Goal: Feedback & Contribution: Submit feedback/report problem

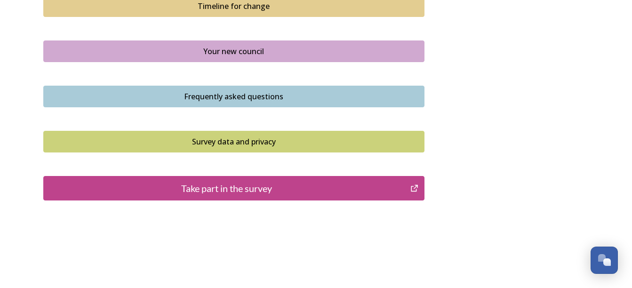
scroll to position [725, 0]
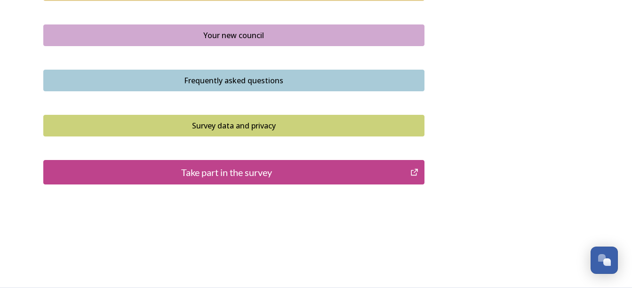
click at [282, 172] on div "Take part in the survey" at bounding box center [227, 172] width 357 height 14
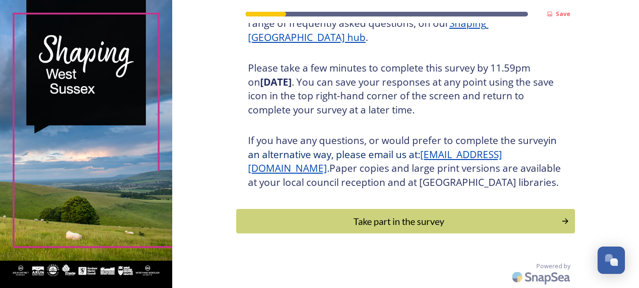
scroll to position [164, 0]
click at [411, 223] on div "Take part in the survey" at bounding box center [399, 221] width 318 height 14
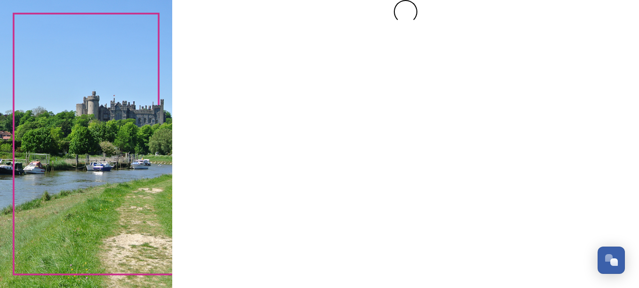
scroll to position [0, 0]
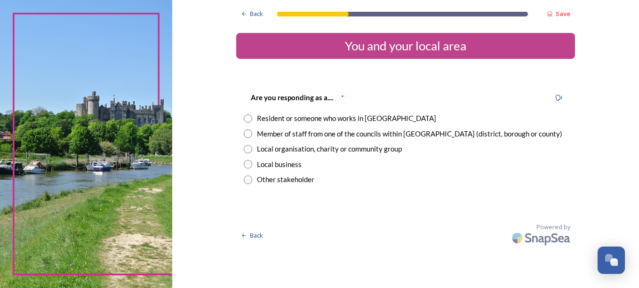
click at [246, 119] on input "radio" at bounding box center [248, 118] width 8 height 8
radio input "true"
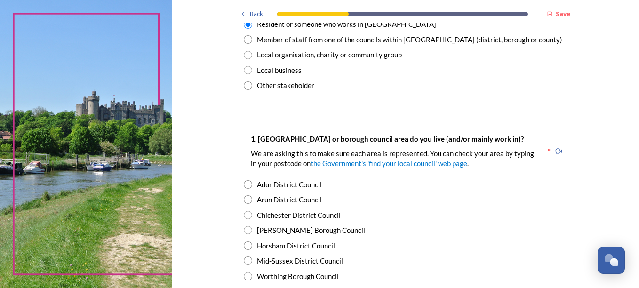
scroll to position [141, 0]
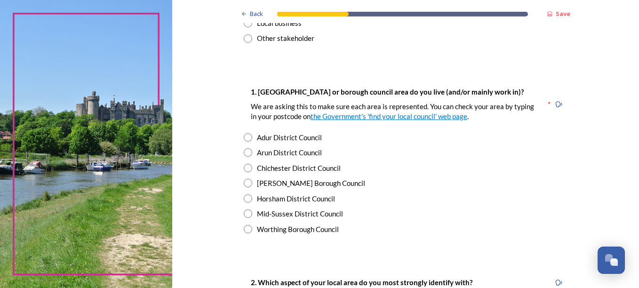
click at [246, 198] on input "radio" at bounding box center [248, 198] width 8 height 8
radio input "true"
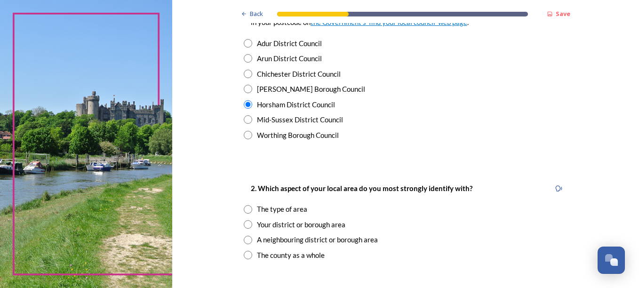
click at [244, 210] on input "radio" at bounding box center [248, 209] width 8 height 8
radio input "true"
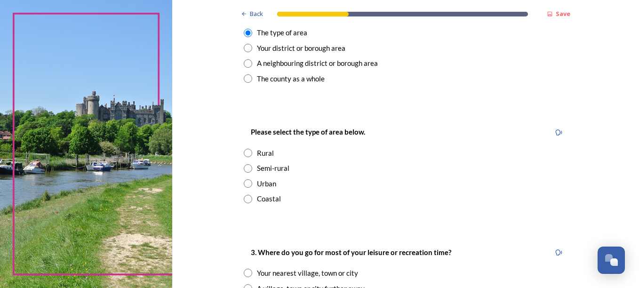
scroll to position [424, 0]
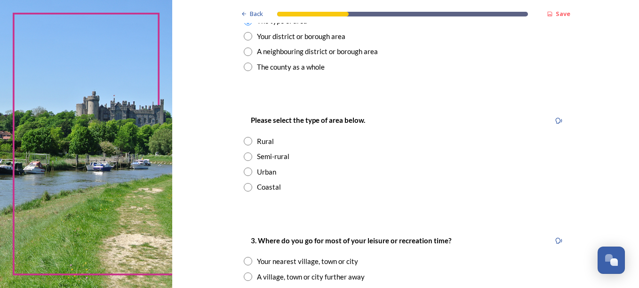
click at [244, 139] on input "radio" at bounding box center [248, 141] width 8 height 8
radio input "true"
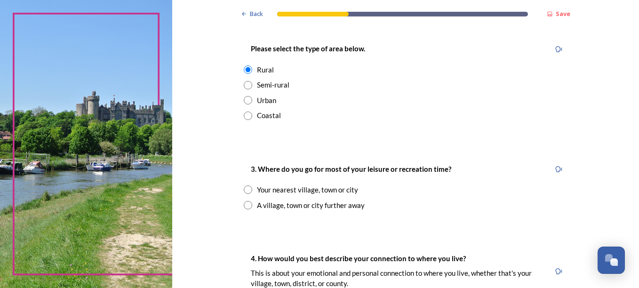
scroll to position [518, 0]
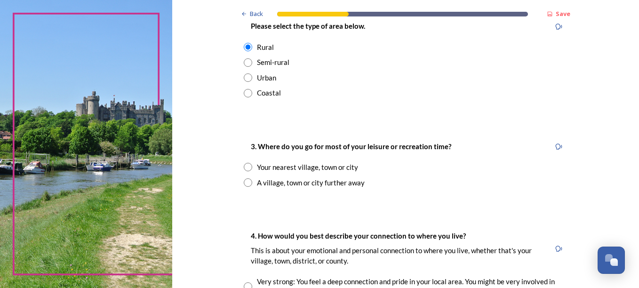
click at [245, 166] on input "radio" at bounding box center [248, 167] width 8 height 8
radio input "true"
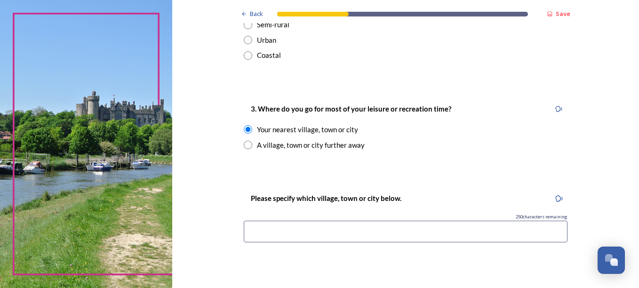
scroll to position [612, 0]
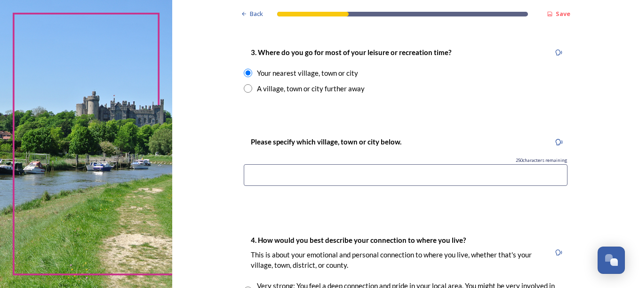
click at [270, 173] on input at bounding box center [406, 175] width 324 height 22
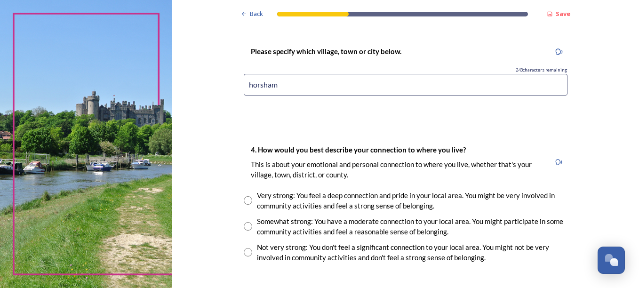
scroll to position [706, 0]
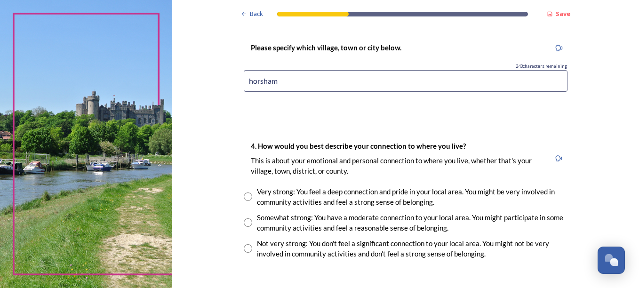
type input "horsham"
click at [244, 220] on input "radio" at bounding box center [248, 222] width 8 height 8
radio input "true"
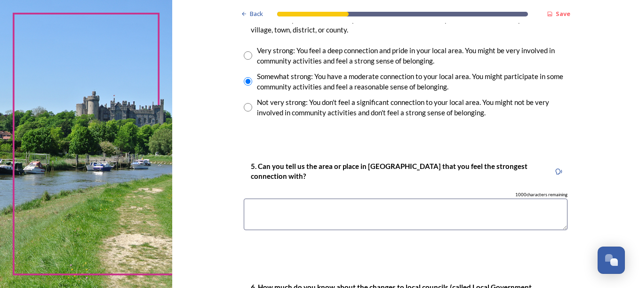
click at [275, 213] on textarea at bounding box center [406, 215] width 324 height 32
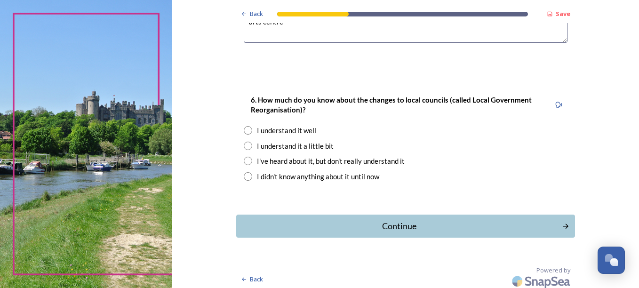
scroll to position [1036, 0]
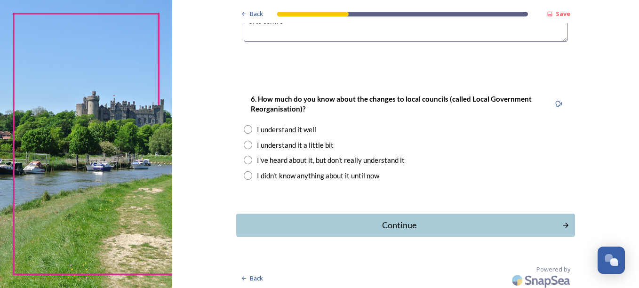
type textarea "arts centre"
click at [244, 159] on input "radio" at bounding box center [248, 160] width 8 height 8
radio input "true"
click at [397, 220] on div "Continue" at bounding box center [399, 225] width 319 height 13
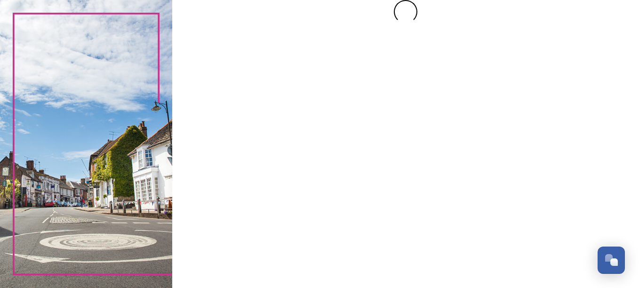
scroll to position [0, 0]
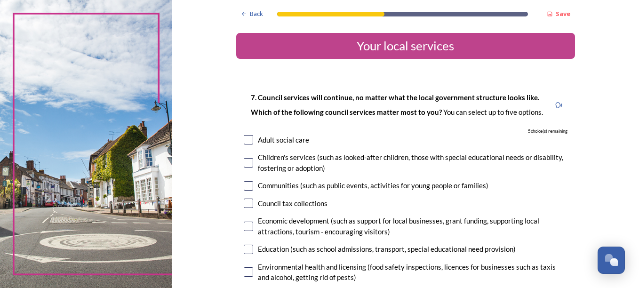
click at [245, 186] on input "checkbox" at bounding box center [248, 185] width 9 height 9
checkbox input "true"
click at [244, 203] on input "checkbox" at bounding box center [248, 203] width 9 height 9
checkbox input "true"
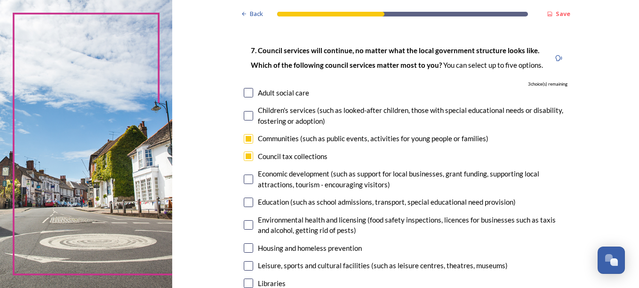
click at [244, 226] on input "checkbox" at bounding box center [248, 224] width 9 height 9
checkbox input "true"
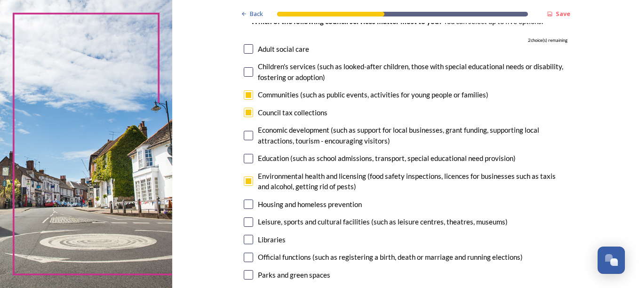
scroll to position [188, 0]
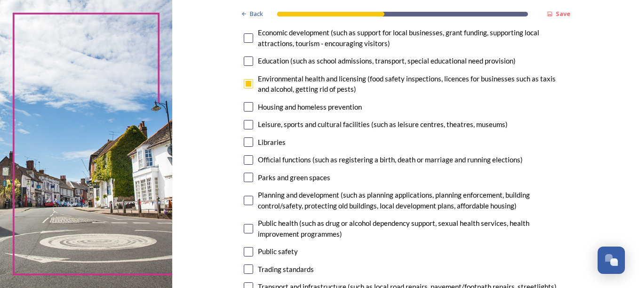
click at [244, 144] on input "checkbox" at bounding box center [248, 141] width 9 height 9
checkbox input "true"
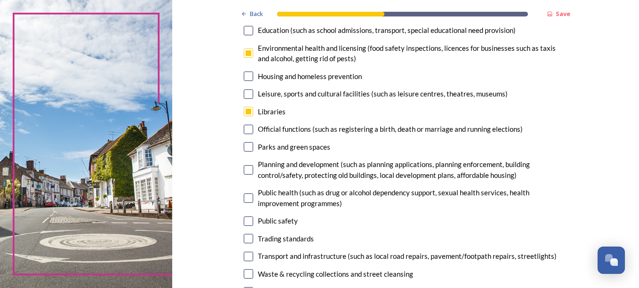
scroll to position [235, 0]
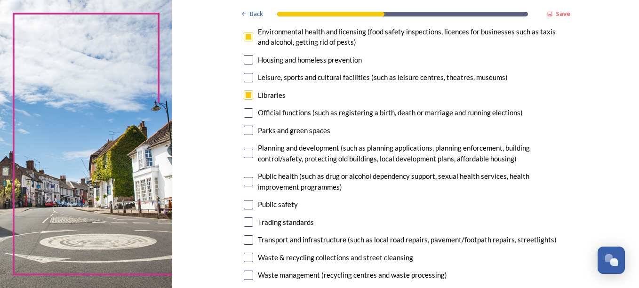
click at [244, 202] on input "checkbox" at bounding box center [248, 204] width 9 height 9
checkbox input "true"
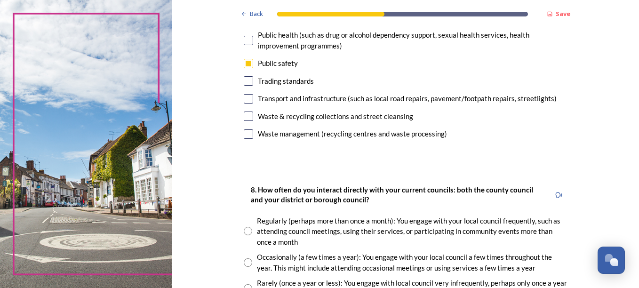
scroll to position [424, 0]
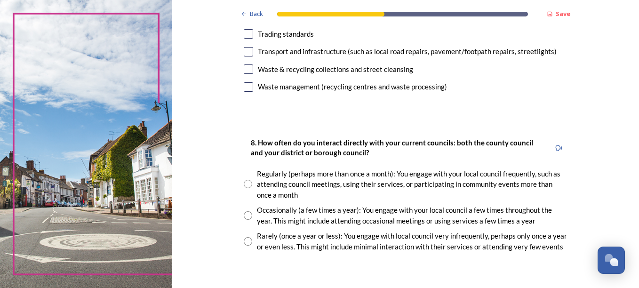
click at [244, 242] on input "radio" at bounding box center [248, 241] width 8 height 8
radio input "true"
click at [614, 258] on div "Open Chat" at bounding box center [612, 259] width 28 height 16
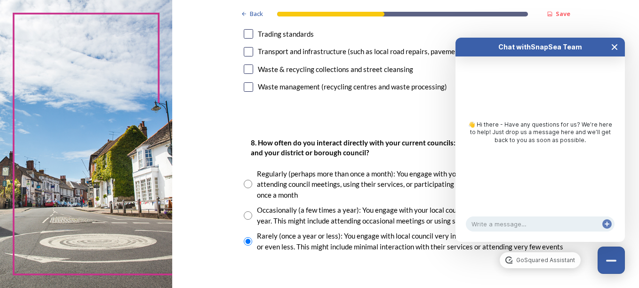
click at [612, 48] on icon "Close Chat" at bounding box center [615, 47] width 8 height 8
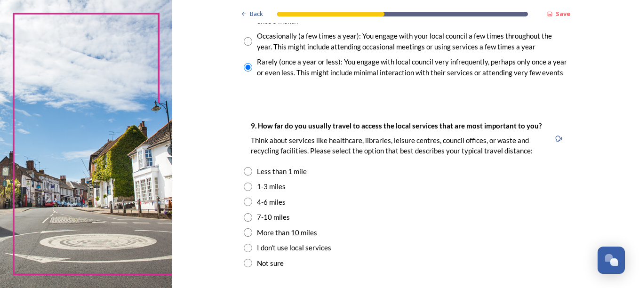
scroll to position [659, 0]
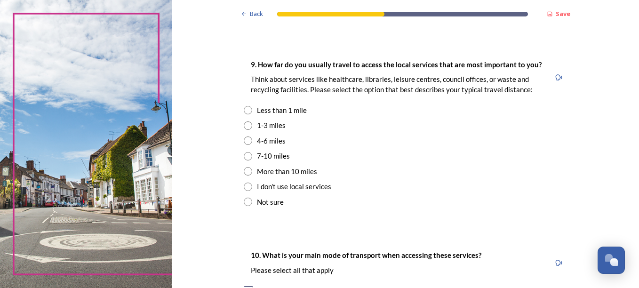
click at [244, 110] on input "radio" at bounding box center [248, 110] width 8 height 8
radio input "true"
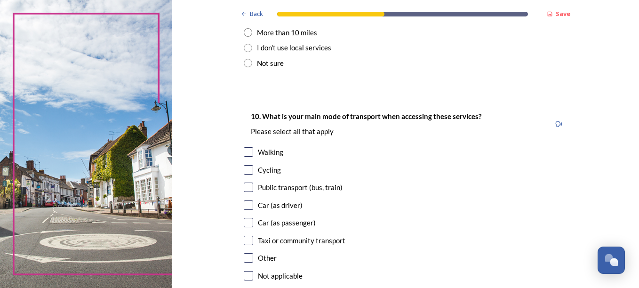
scroll to position [800, 0]
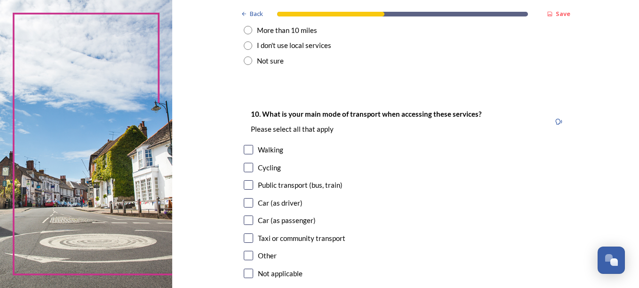
click at [246, 200] on input "checkbox" at bounding box center [248, 202] width 9 height 9
checkbox input "true"
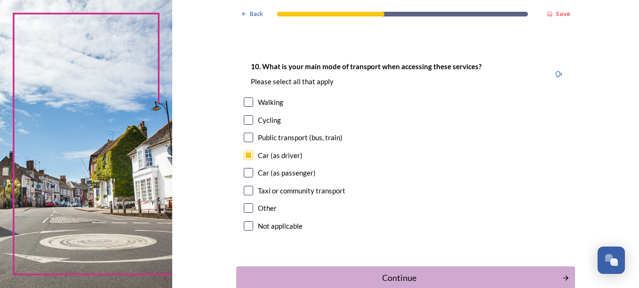
scroll to position [904, 0]
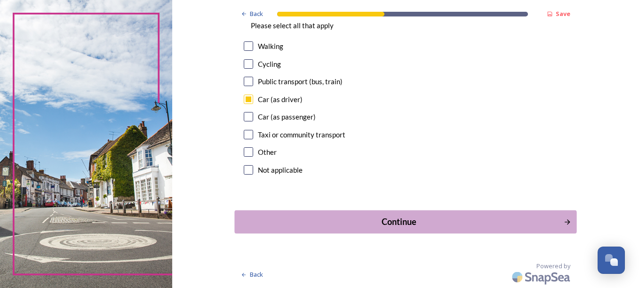
click at [398, 226] on div "Continue" at bounding box center [399, 222] width 319 height 13
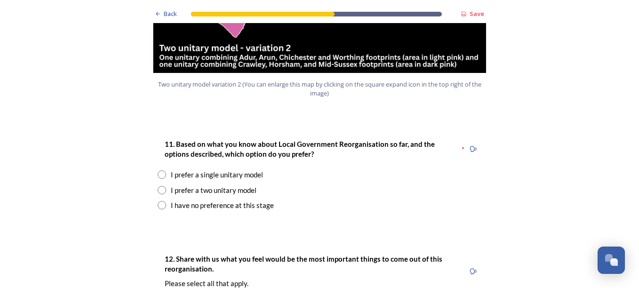
scroll to position [1224, 0]
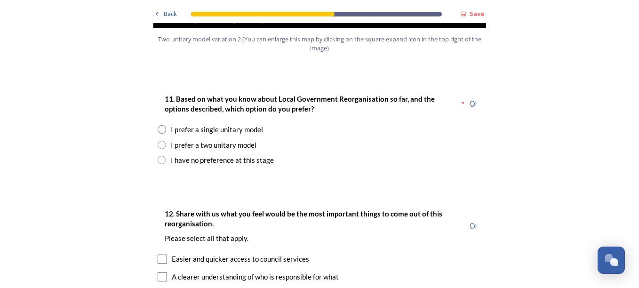
click at [159, 141] on input "radio" at bounding box center [162, 145] width 8 height 8
radio input "true"
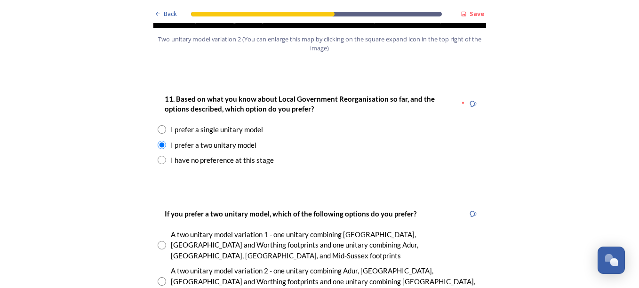
radio input "true"
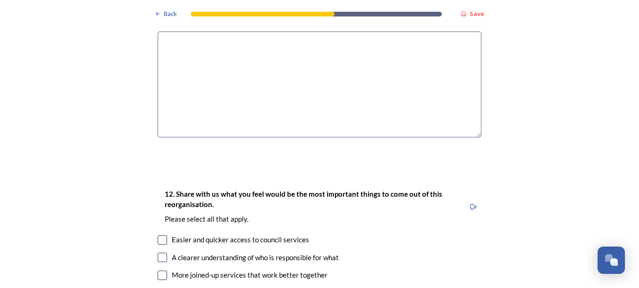
scroll to position [1648, 0]
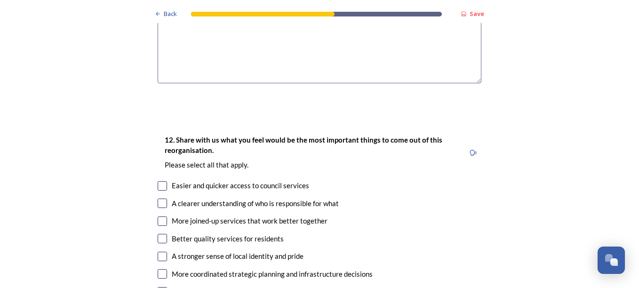
click at [163, 181] on input "checkbox" at bounding box center [162, 185] width 9 height 9
checkbox input "true"
click at [159, 199] on input "checkbox" at bounding box center [162, 203] width 9 height 9
checkbox input "true"
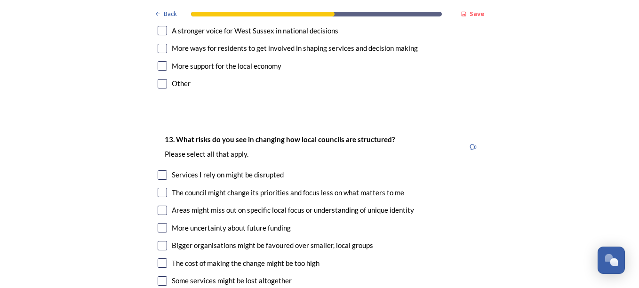
scroll to position [1931, 0]
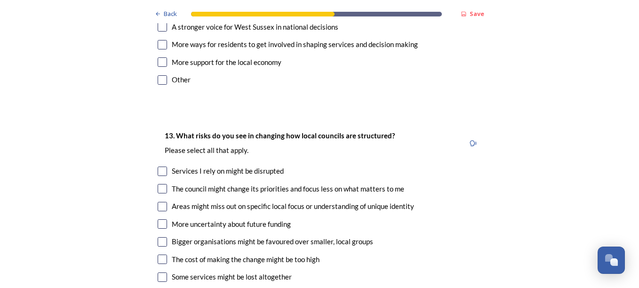
click at [158, 167] on input "checkbox" at bounding box center [162, 171] width 9 height 9
checkbox input "true"
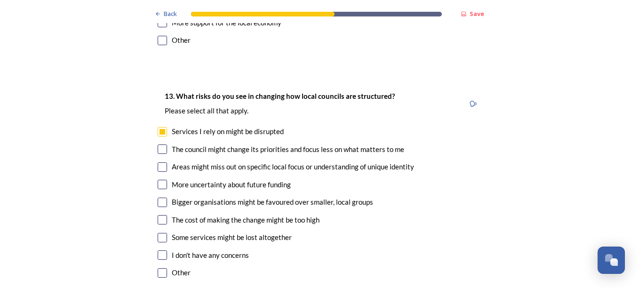
scroll to position [2025, 0]
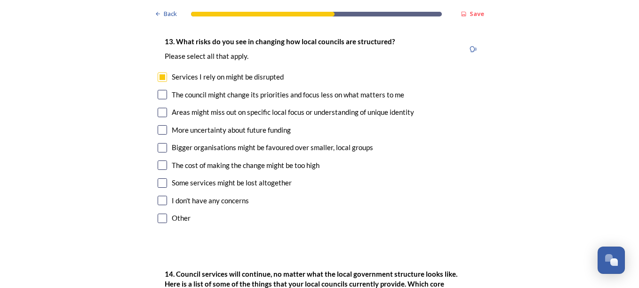
click at [158, 161] on input "checkbox" at bounding box center [162, 165] width 9 height 9
checkbox input "true"
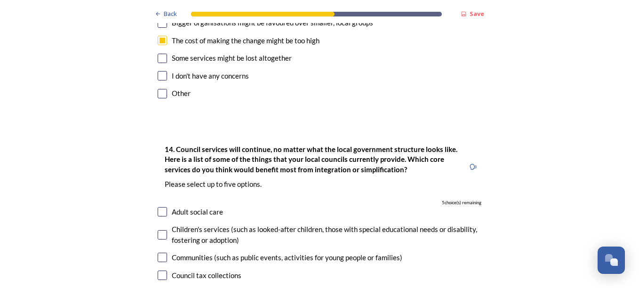
scroll to position [2166, 0]
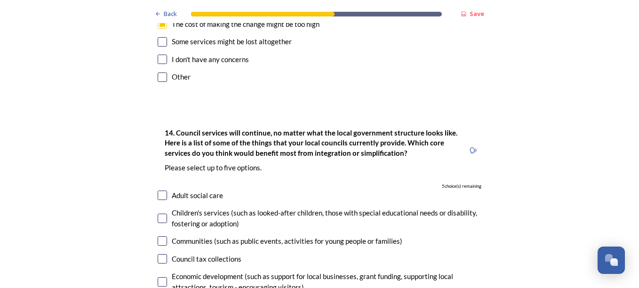
click at [158, 254] on input "checkbox" at bounding box center [162, 258] width 9 height 9
checkbox input "true"
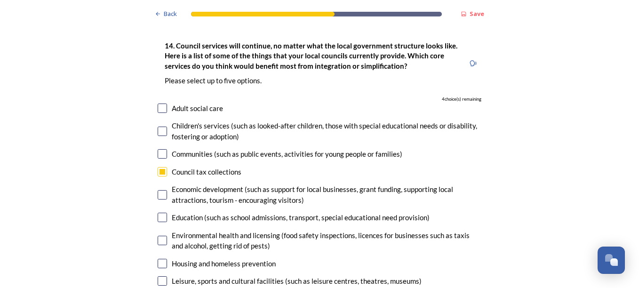
scroll to position [2260, 0]
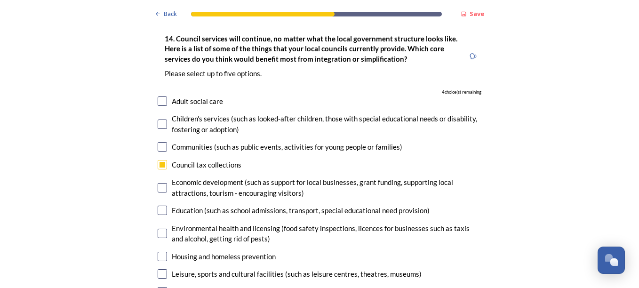
click at [160, 142] on input "checkbox" at bounding box center [162, 146] width 9 height 9
checkbox input "true"
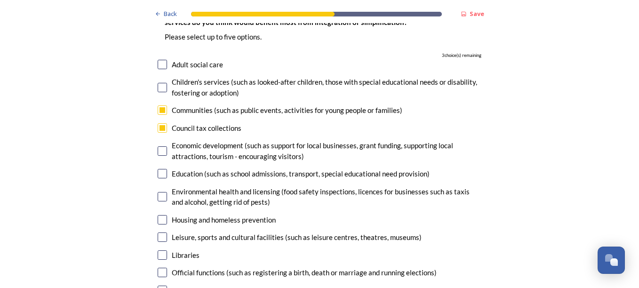
scroll to position [2354, 0]
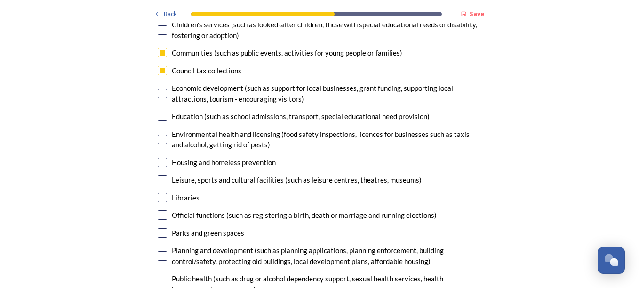
click at [161, 193] on input "checkbox" at bounding box center [162, 197] width 9 height 9
checkbox input "true"
click at [158, 228] on input "checkbox" at bounding box center [162, 232] width 9 height 9
checkbox input "true"
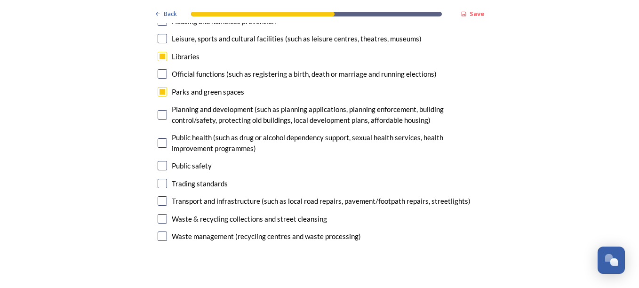
click at [160, 161] on input "checkbox" at bounding box center [162, 165] width 9 height 9
checkbox input "true"
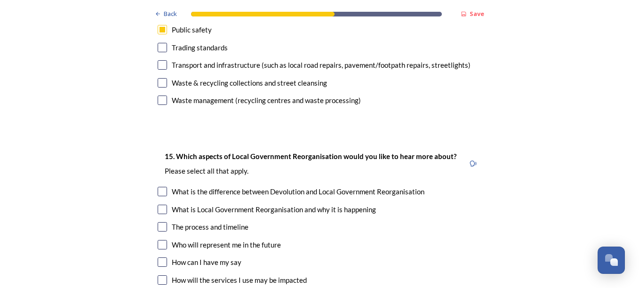
scroll to position [2637, 0]
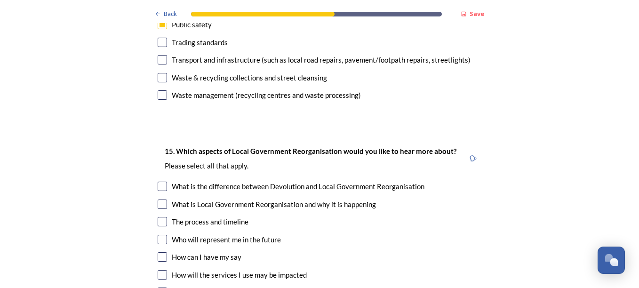
click at [158, 217] on input "checkbox" at bounding box center [162, 221] width 9 height 9
checkbox input "true"
click at [159, 200] on input "checkbox" at bounding box center [162, 204] width 9 height 9
checkbox input "true"
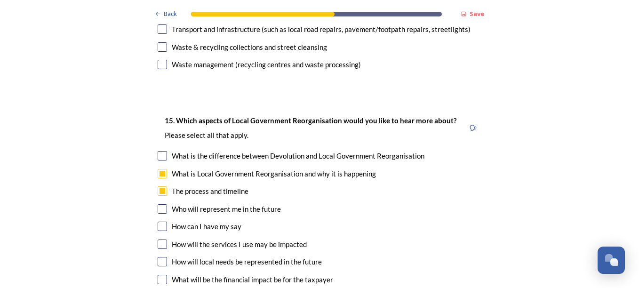
scroll to position [2684, 0]
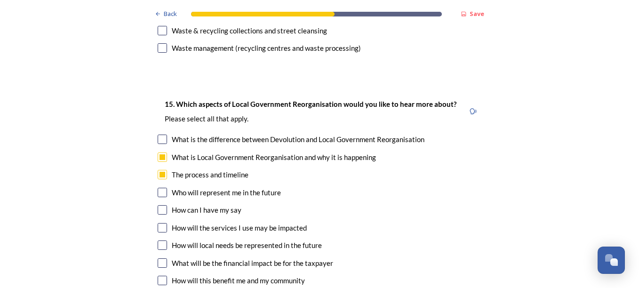
click at [158, 223] on input "checkbox" at bounding box center [162, 227] width 9 height 9
checkbox input "true"
click at [161, 276] on input "checkbox" at bounding box center [162, 280] width 9 height 9
checkbox input "true"
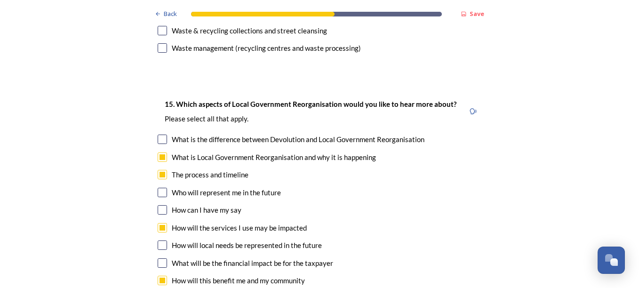
checkbox input "true"
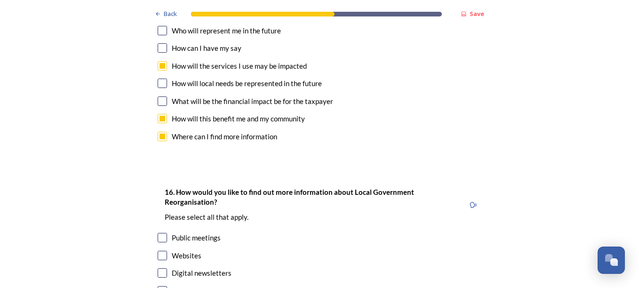
scroll to position [2872, 0]
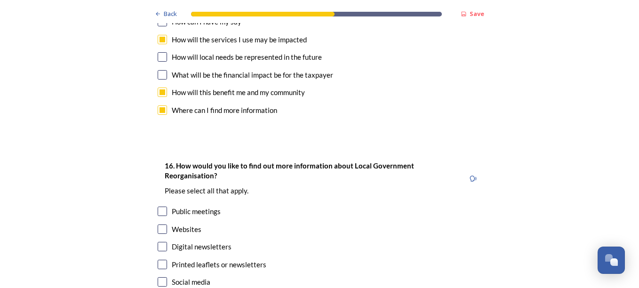
click at [159, 260] on input "checkbox" at bounding box center [162, 264] width 9 height 9
checkbox input "true"
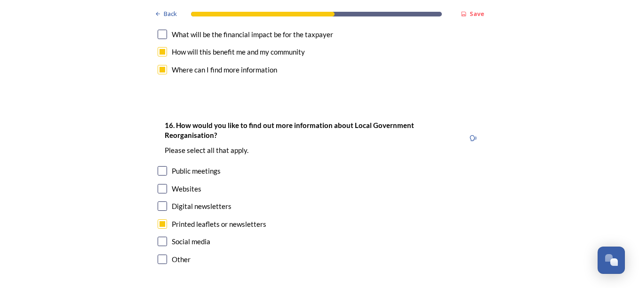
scroll to position [2953, 0]
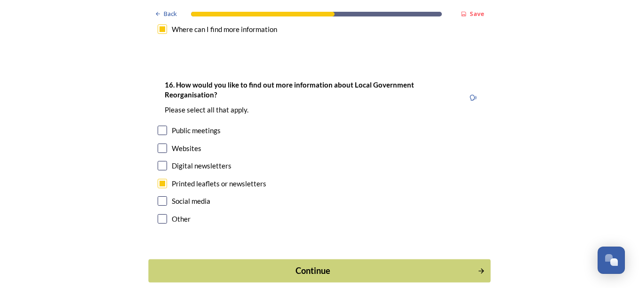
click at [339, 265] on div "Continue" at bounding box center [313, 271] width 319 height 13
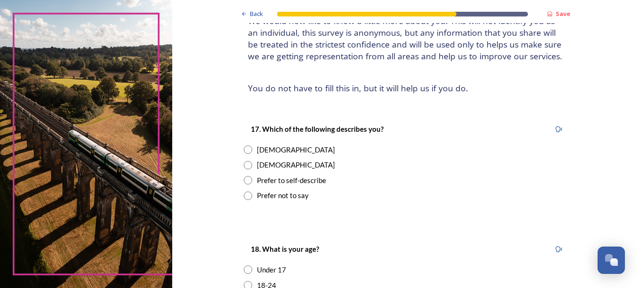
scroll to position [94, 0]
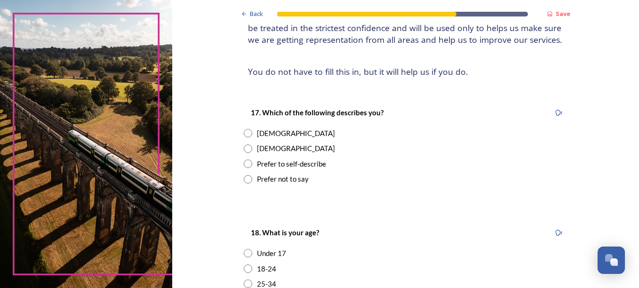
click at [244, 131] on input "radio" at bounding box center [248, 133] width 8 height 8
radio input "true"
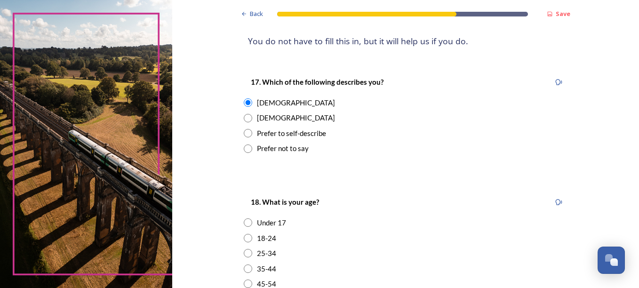
scroll to position [188, 0]
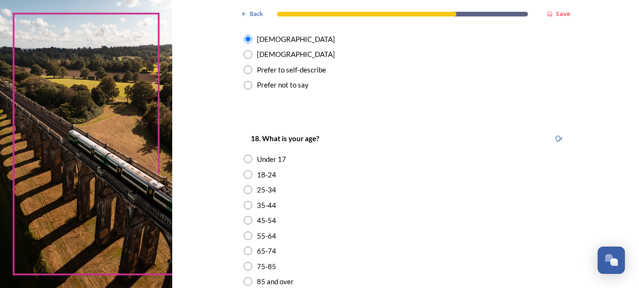
click at [244, 250] on input "radio" at bounding box center [248, 251] width 8 height 8
radio input "true"
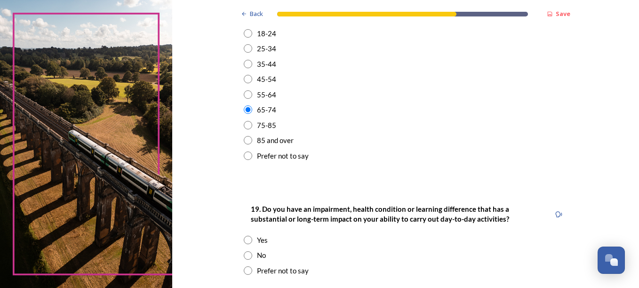
scroll to position [424, 0]
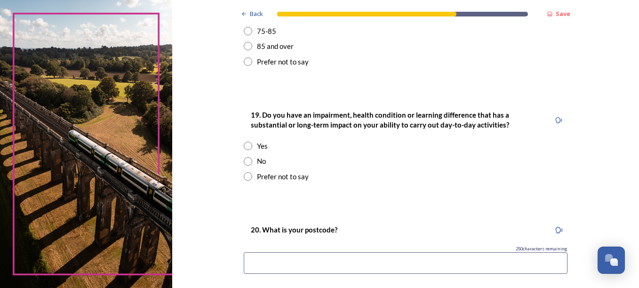
click at [247, 163] on input "radio" at bounding box center [248, 161] width 8 height 8
radio input "true"
click at [292, 263] on input at bounding box center [406, 263] width 324 height 22
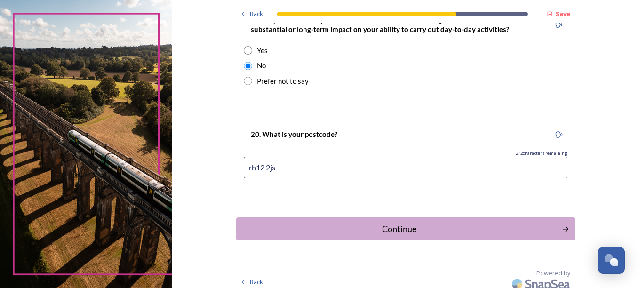
scroll to position [526, 0]
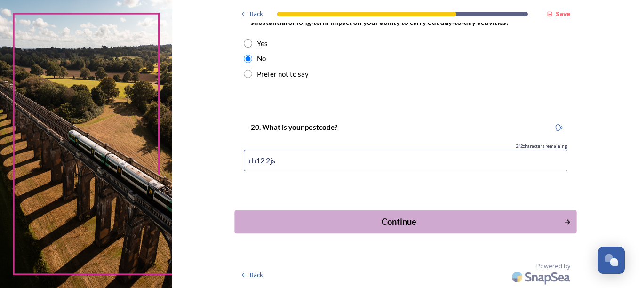
type input "rh12 2js"
click at [397, 223] on div "Continue" at bounding box center [399, 222] width 319 height 13
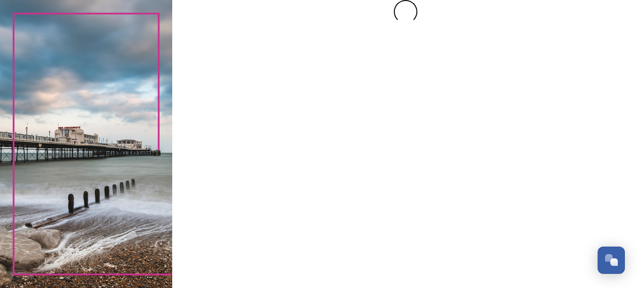
scroll to position [0, 0]
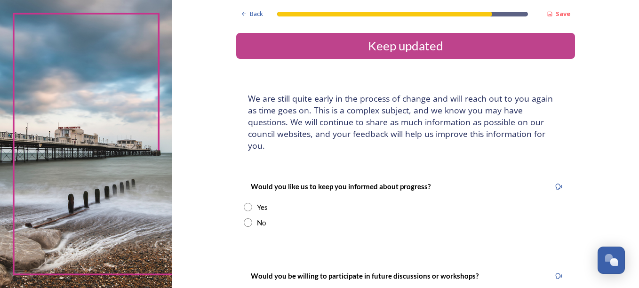
click at [244, 202] on div "Yes" at bounding box center [406, 207] width 324 height 11
radio input "true"
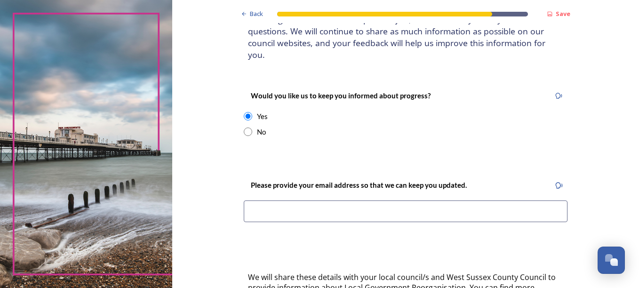
scroll to position [94, 0]
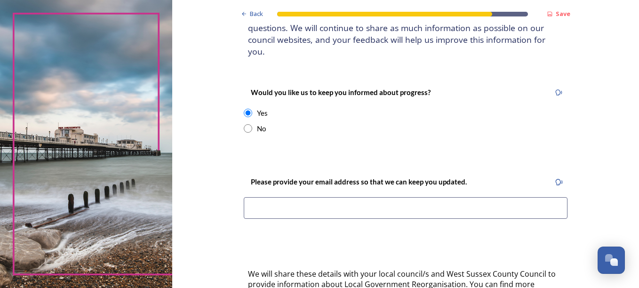
click at [278, 197] on input at bounding box center [406, 208] width 324 height 22
type input "[EMAIL_ADDRESS][DOMAIN_NAME]"
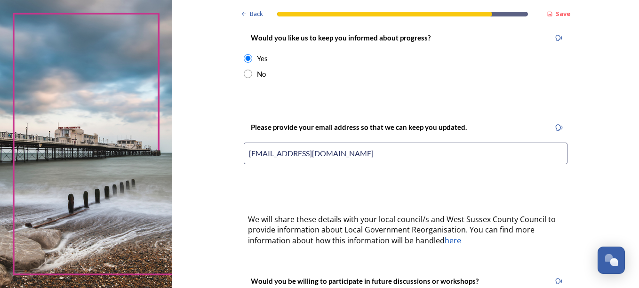
scroll to position [235, 0]
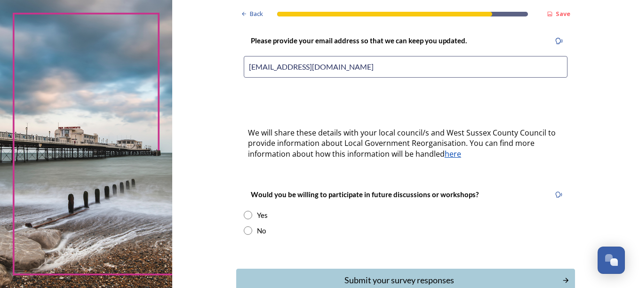
click at [247, 211] on input "radio" at bounding box center [248, 215] width 8 height 8
radio input "true"
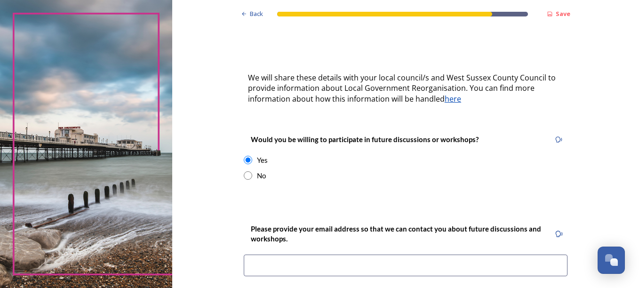
scroll to position [377, 0]
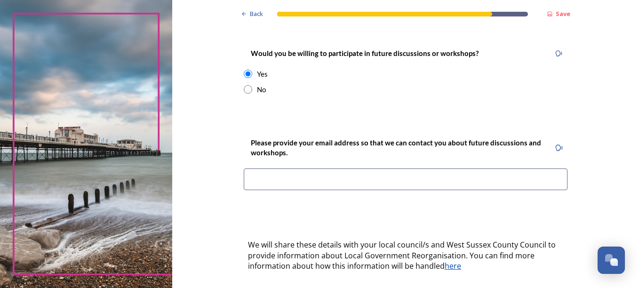
click at [304, 169] on input at bounding box center [406, 180] width 324 height 22
type input "[EMAIL_ADDRESS][DOMAIN_NAME]"
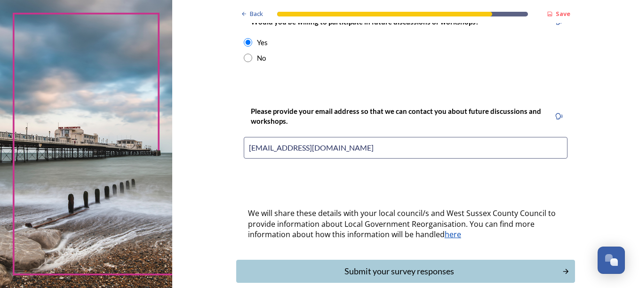
scroll to position [446, 0]
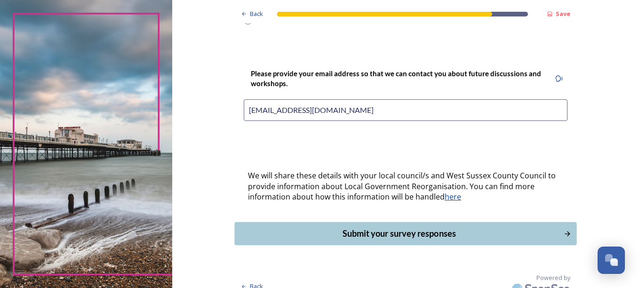
click at [392, 227] on div "Submit your survey responses" at bounding box center [399, 233] width 319 height 13
